Goal: Find specific page/section: Find specific page/section

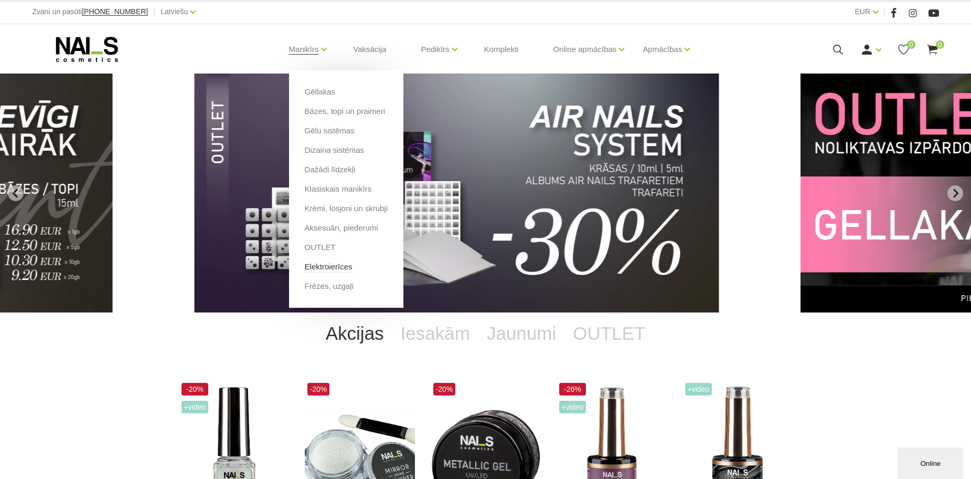
click at [340, 267] on link "Elektroierīces" at bounding box center [329, 267] width 48 height 12
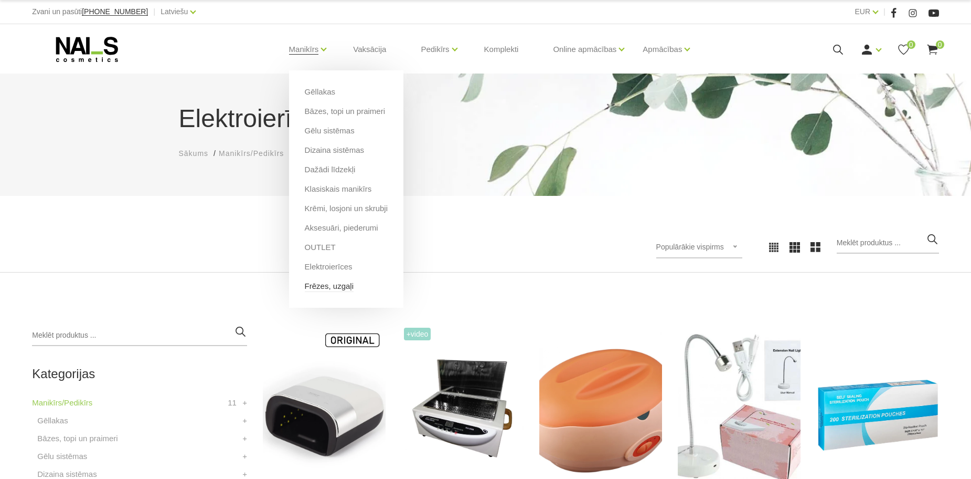
click at [343, 286] on link "Frēzes, uzgaļi" at bounding box center [329, 286] width 49 height 12
